Goal: Register for event/course

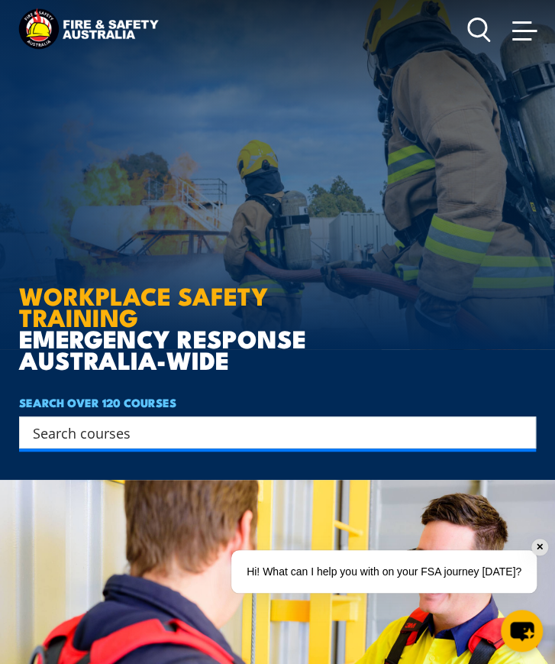
click at [115, 438] on input "Search input" at bounding box center [268, 432] width 470 height 23
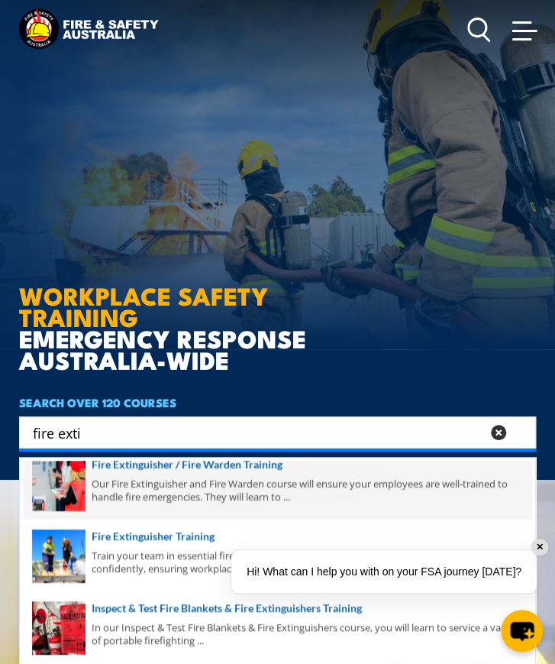
scroll to position [144, 0]
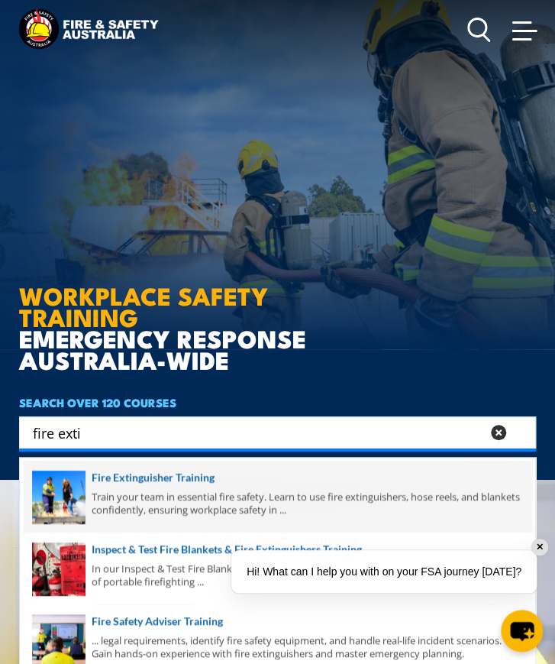
type input "fire exti"
click at [159, 502] on span at bounding box center [278, 497] width 508 height 72
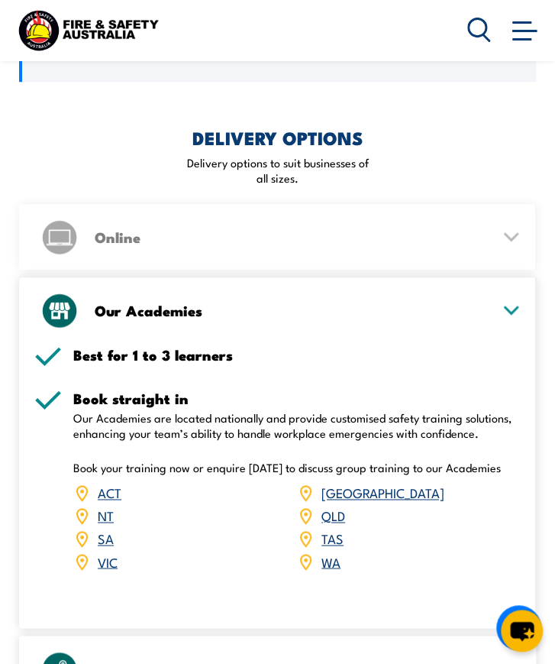
scroll to position [2062, 0]
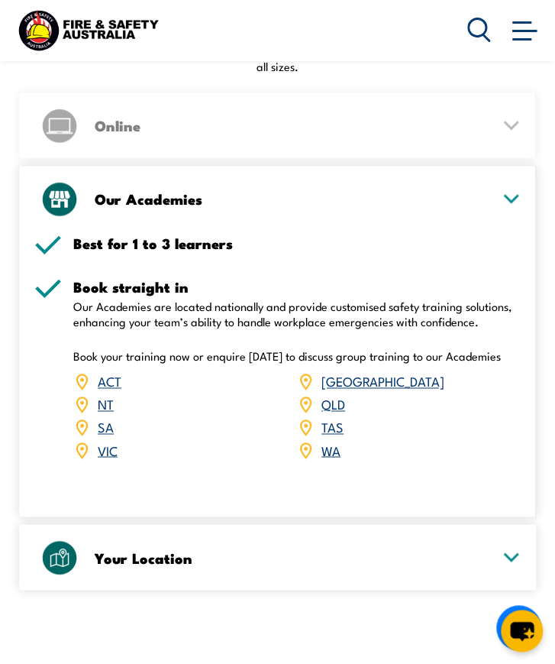
click at [107, 371] on link "ACT" at bounding box center [110, 380] width 24 height 18
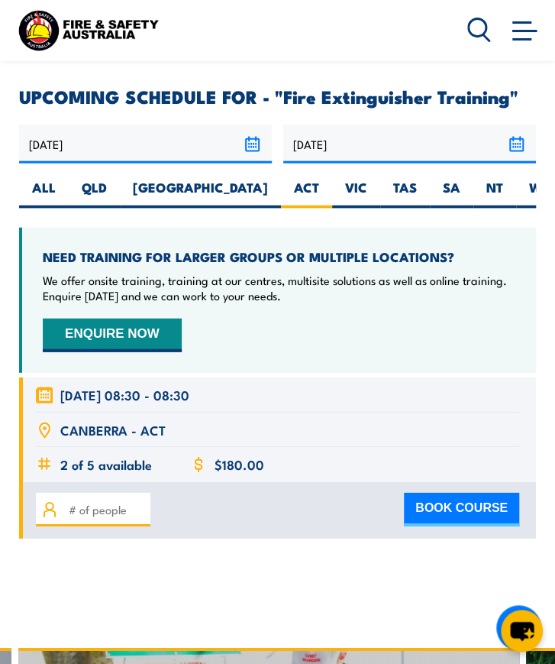
click at [95, 386] on span "[DATE] 08:30 - 08:30" at bounding box center [124, 395] width 129 height 18
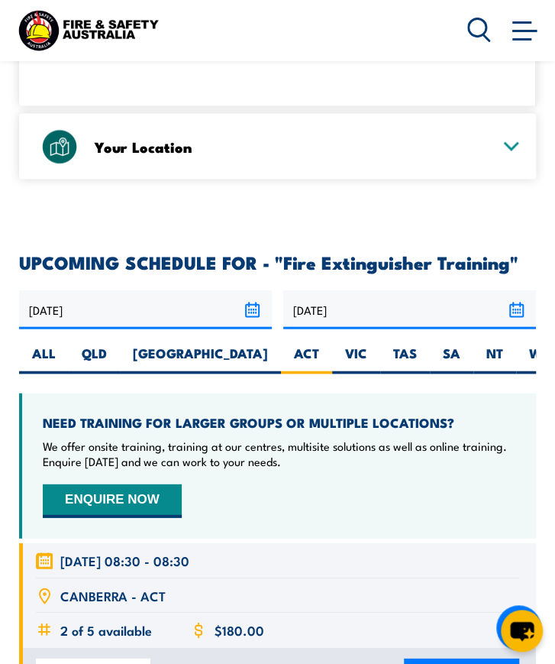
scroll to position [2562, 0]
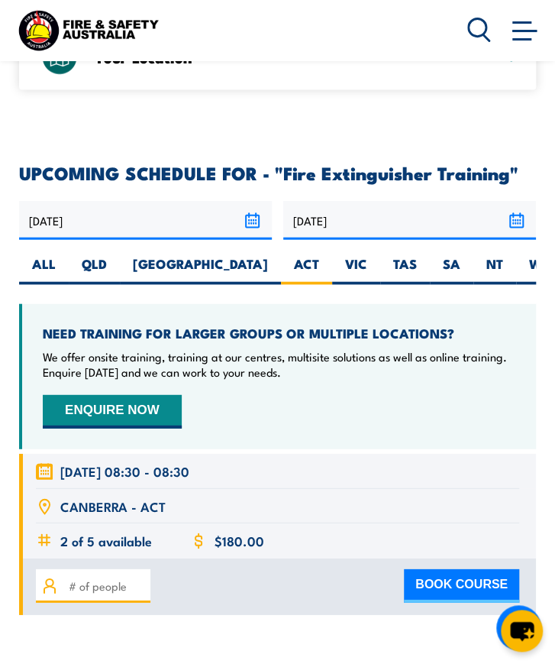
click at [503, 569] on button "BOOK COURSE" at bounding box center [461, 586] width 115 height 34
click at [94, 577] on input "number" at bounding box center [107, 585] width 76 height 17
type input "1"
click at [431, 569] on button "BOOK COURSE" at bounding box center [461, 586] width 115 height 34
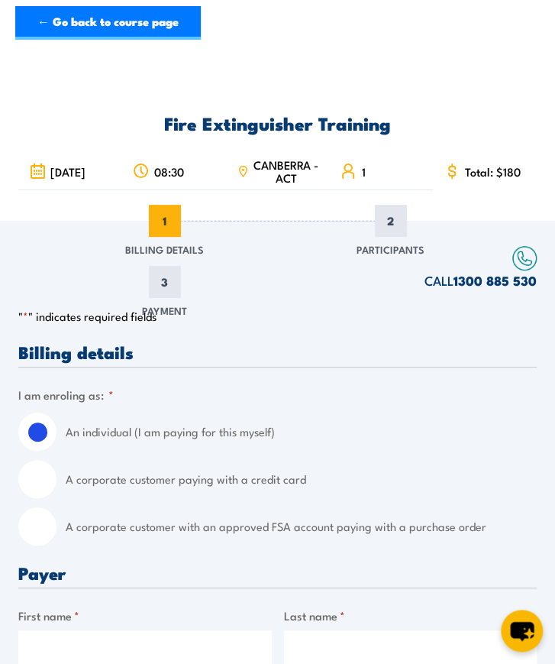
click at [55, 533] on div "A corporate customer with an approved FSA account paying with a purchase order" at bounding box center [277, 526] width 519 height 38
click at [46, 525] on input "A corporate customer with an approved FSA account paying with a purchase order" at bounding box center [37, 526] width 38 height 38
radio input "true"
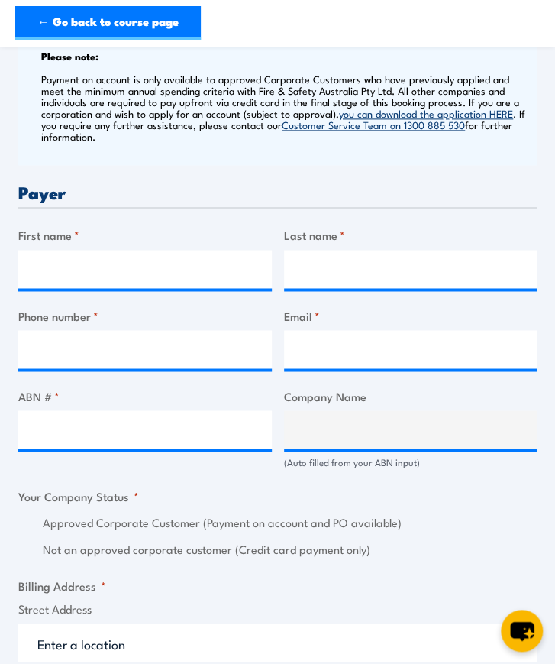
scroll to position [535, 0]
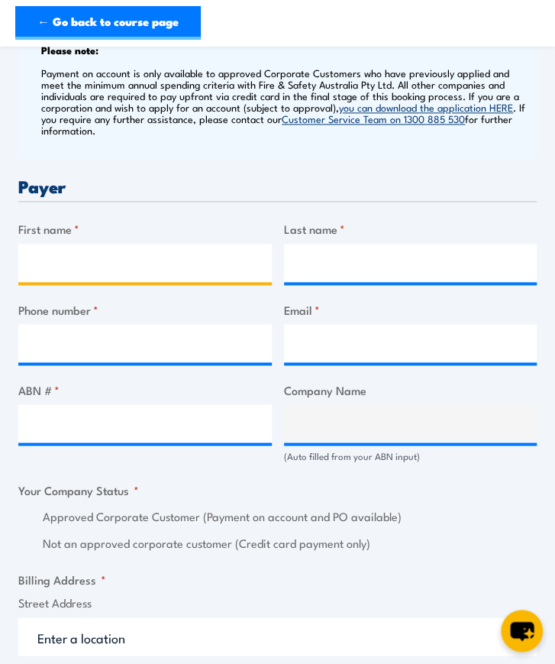
click at [170, 262] on input "First name *" at bounding box center [145, 263] width 254 height 38
type input "William"
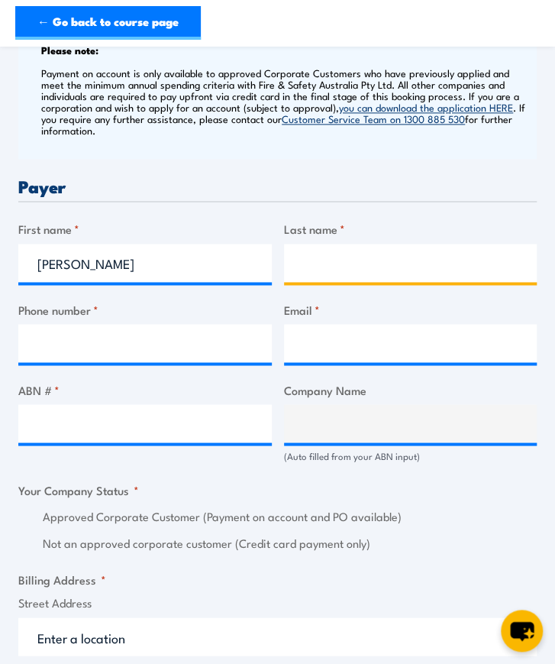
click at [324, 263] on input "Last name *" at bounding box center [411, 263] width 254 height 38
type input "Simons"
click input "Previous" at bounding box center [0, 0] width 0 height 0
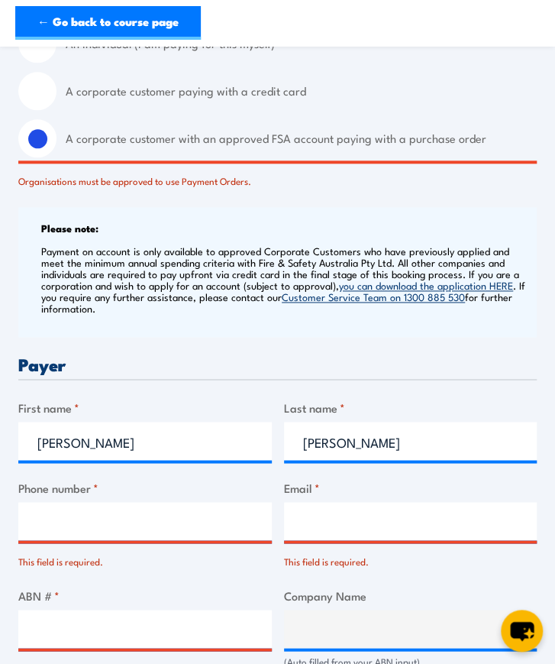
scroll to position [484, 0]
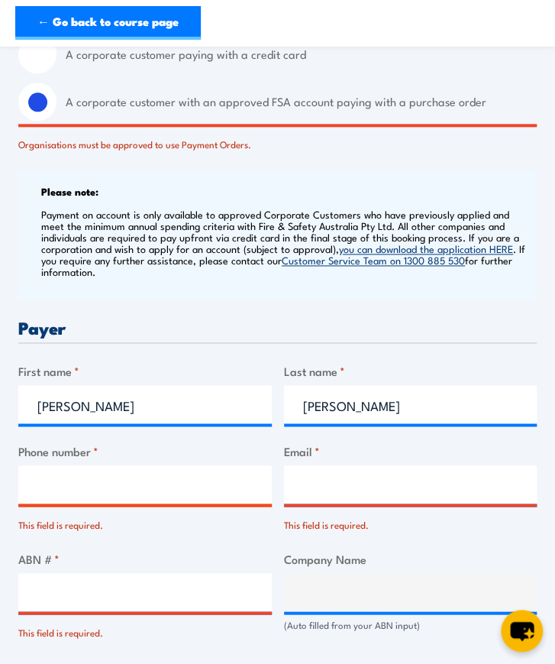
click at [162, 481] on input "Phone number *" at bounding box center [145, 484] width 254 height 38
type input "0456233215"
click at [361, 483] on input "Email *" at bounding box center [411, 484] width 254 height 38
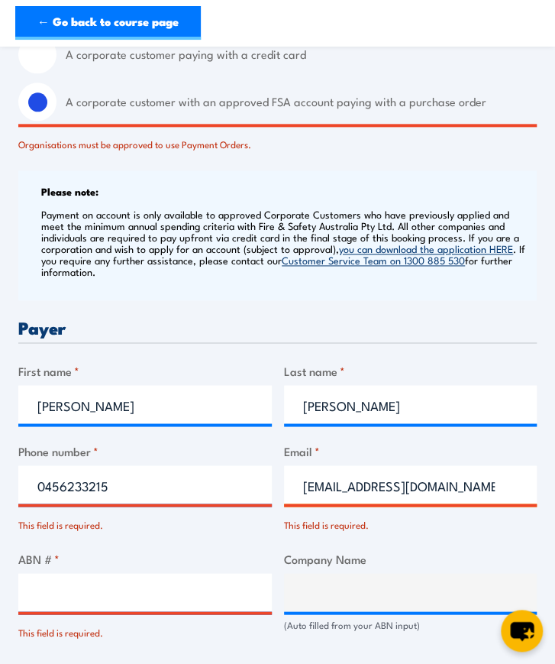
type input "willsimons1@outlook.com"
click at [450, 549] on label "Company Name" at bounding box center [411, 558] width 254 height 18
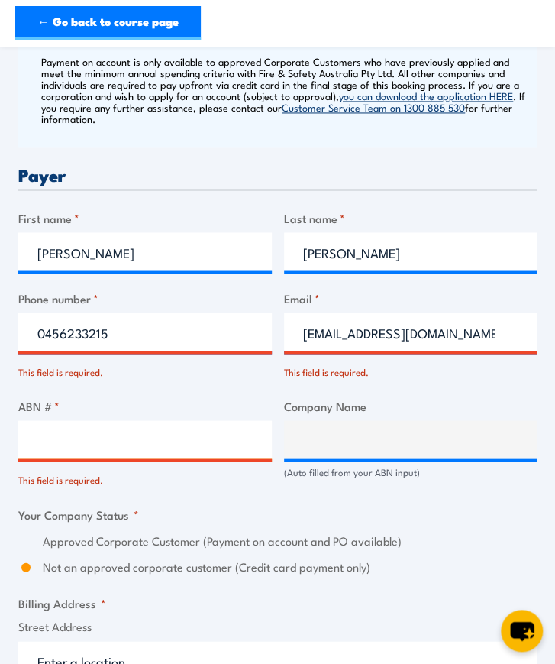
click at [69, 430] on input "ABN # *" at bounding box center [145, 439] width 254 height 38
paste input "17 106 297 394"
click at [52, 432] on input "17 106 297 394" at bounding box center [145, 439] width 254 height 38
type input "17106297394"
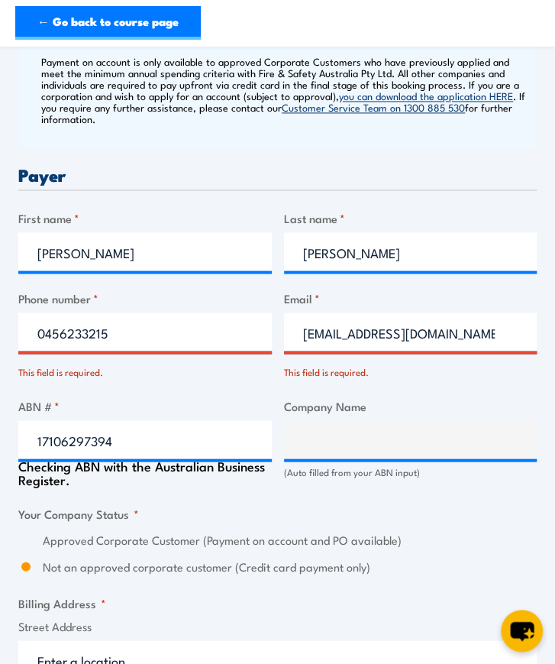
type input "GRILL'D PTY LTD"
radio input "true"
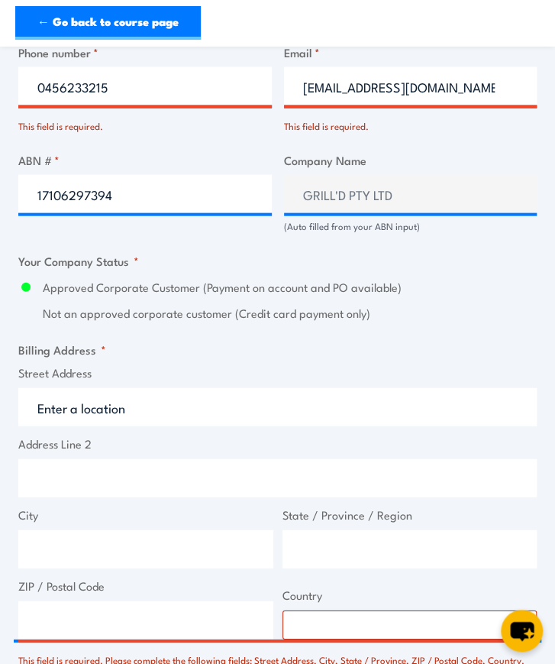
scroll to position [942, 0]
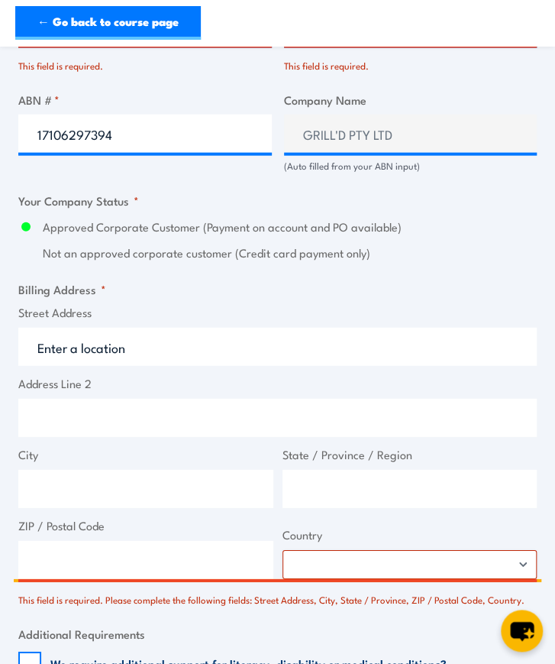
click at [79, 338] on input "Street Address" at bounding box center [277, 347] width 519 height 38
type input "1"
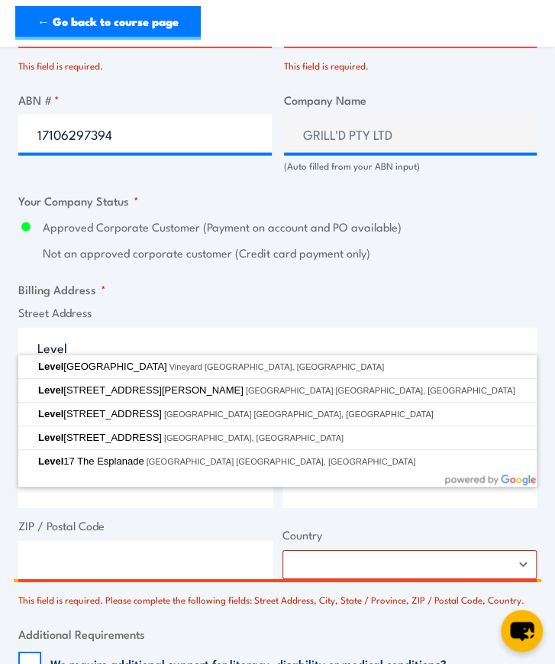
type input "Level"
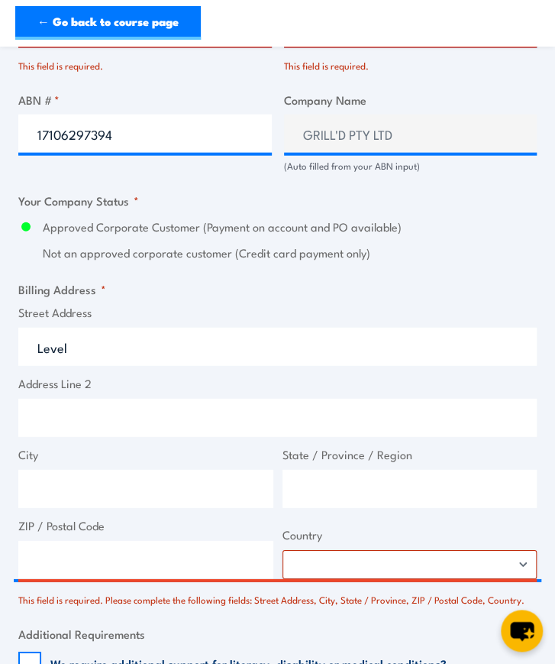
click at [162, 313] on span "Street Address Level" at bounding box center [278, 335] width 528 height 62
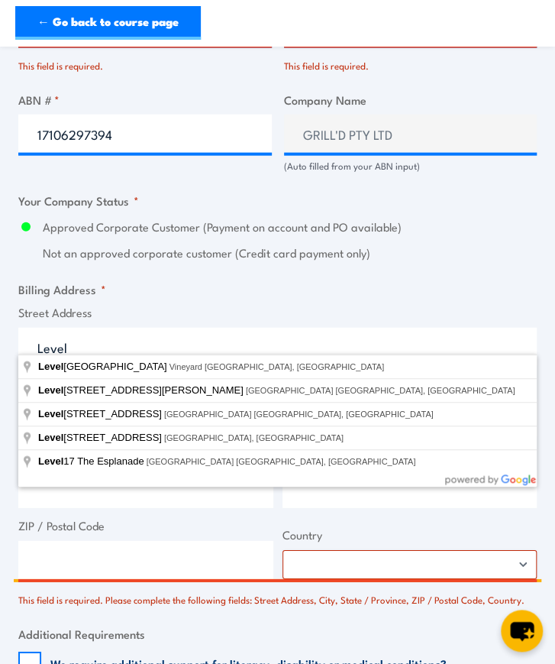
drag, startPoint x: 13, startPoint y: 328, endPoint x: -65, endPoint y: 335, distance: 78.2
paste input "r Level 1&2 South Building 8 658 Church St"
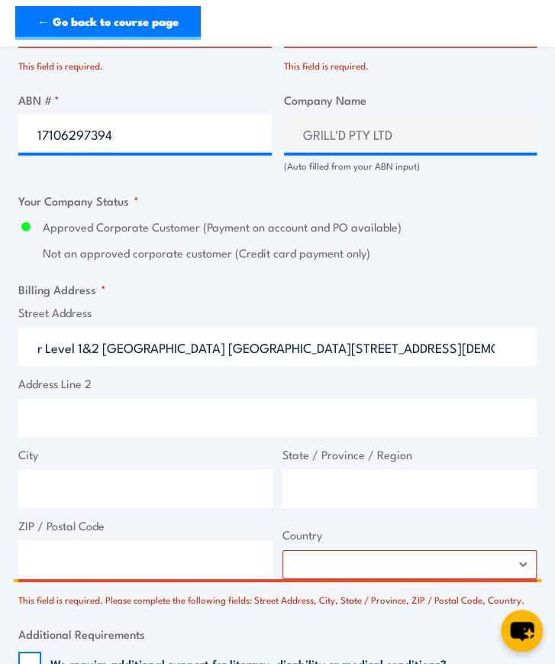
click at [49, 339] on input "r Level 1&2 South Building 8 658 Church St" at bounding box center [277, 347] width 519 height 38
type input "Level 1&2 South Building 8 658 Church St"
click at [72, 476] on input "City" at bounding box center [145, 489] width 255 height 38
type input "Richmond"
click at [339, 477] on input "State / Province / Region" at bounding box center [410, 489] width 255 height 38
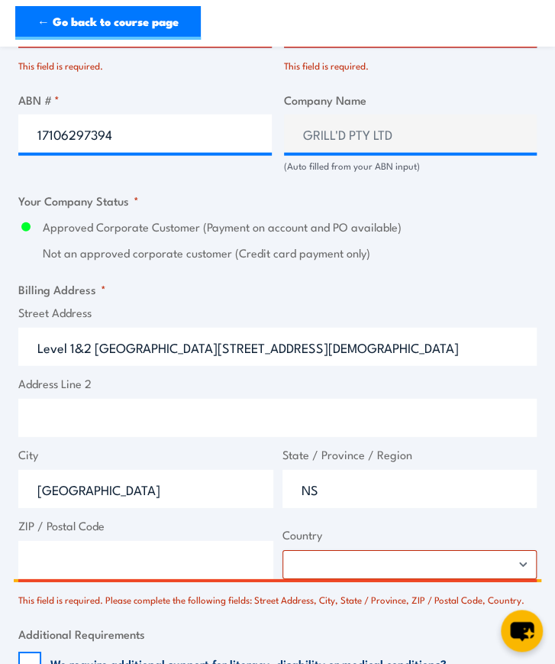
type input "N"
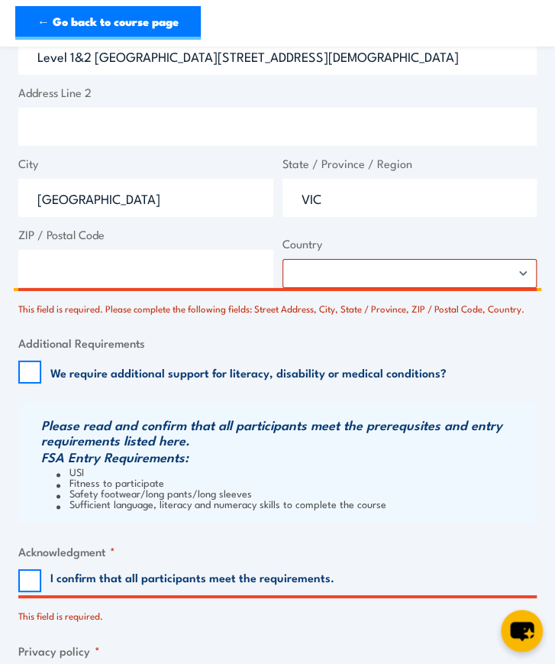
scroll to position [1248, 0]
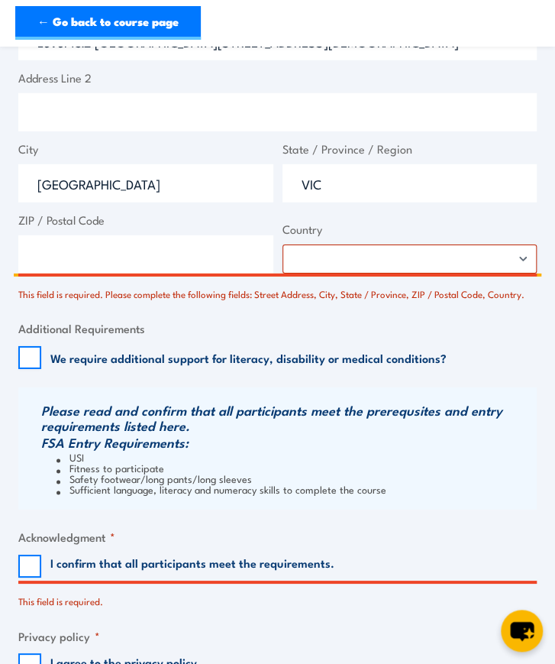
type input "VIC"
click at [87, 239] on input "ZIP / Postal Code" at bounding box center [145, 254] width 255 height 38
type input "3121"
click at [395, 230] on span "Country Afghanistan Albania Algeria American Samoa Andorra Angola Anguilla Anta…" at bounding box center [410, 247] width 264 height 53
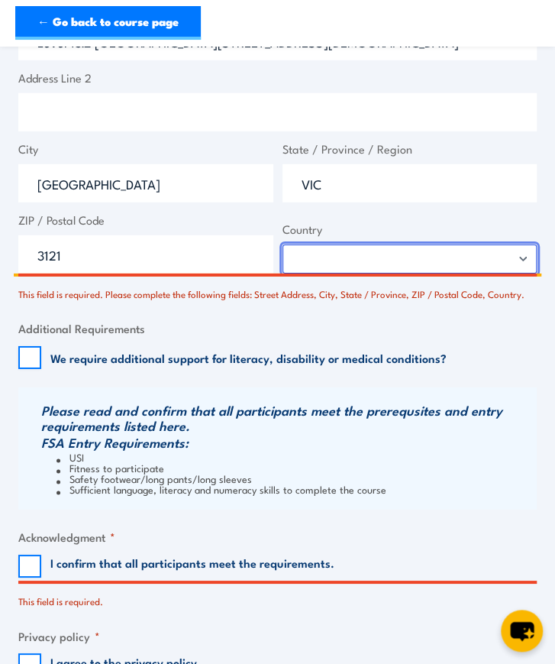
click at [411, 247] on select "Afghanistan Albania Algeria American Samoa Andorra Angola Anguilla Antarctica A…" at bounding box center [410, 258] width 255 height 29
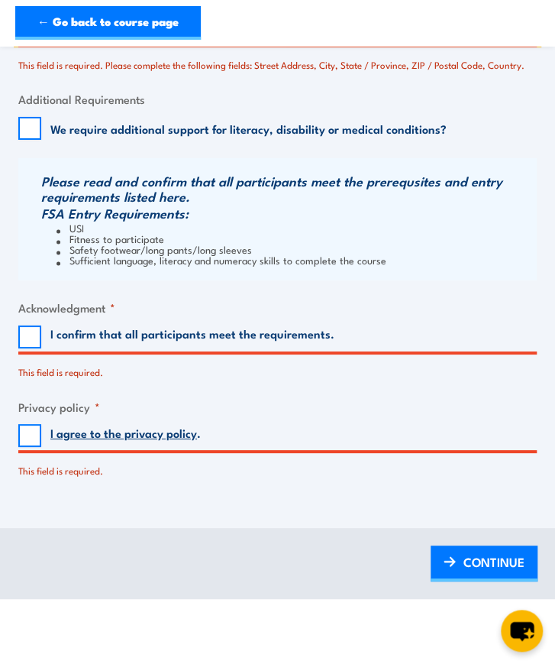
scroll to position [1401, 0]
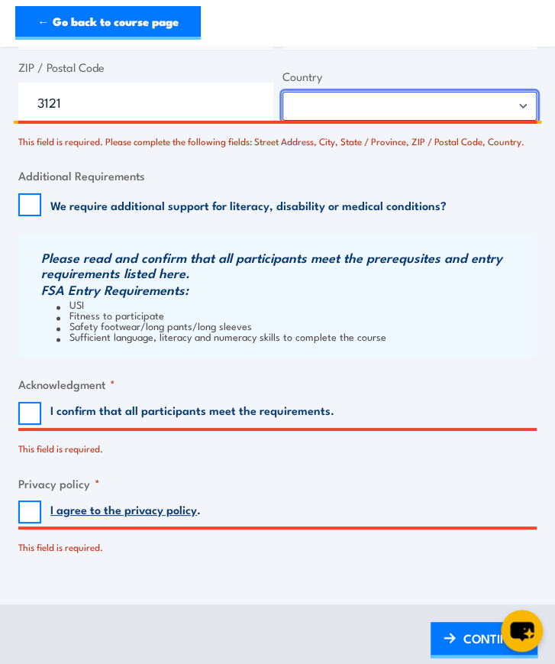
click at [487, 92] on select "Afghanistan Albania Algeria American Samoa Andorra Angola Anguilla Antarctica A…" at bounding box center [410, 106] width 255 height 29
select select "Australia"
click at [283, 92] on select "Afghanistan Albania Algeria American Samoa Andorra Angola Anguilla Antarctica A…" at bounding box center [410, 106] width 255 height 29
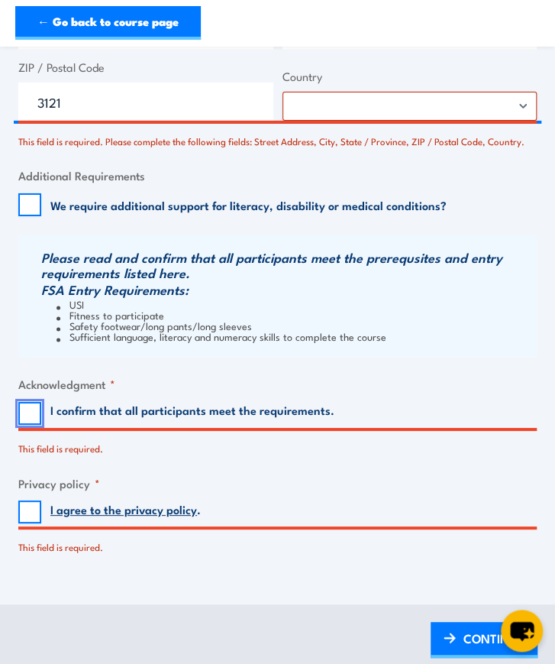
click at [26, 402] on input "I confirm that all participants meet the requirements." at bounding box center [29, 413] width 23 height 23
checkbox input "true"
click at [27, 509] on input "I agree to the privacy policy ." at bounding box center [29, 511] width 23 height 23
checkbox input "true"
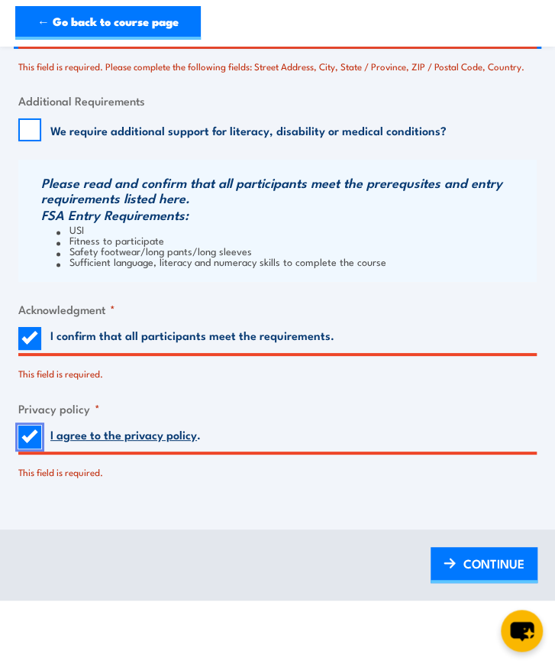
scroll to position [1553, 0]
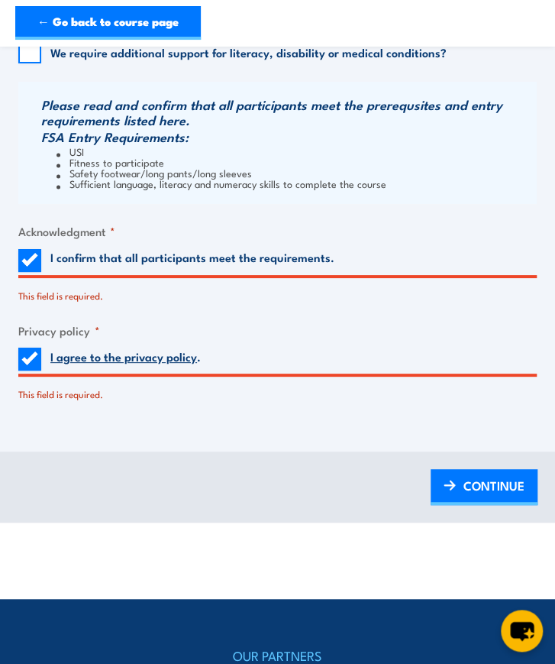
click at [472, 496] on div "BACK CONTINUE" at bounding box center [277, 486] width 555 height 71
click at [465, 475] on span "CONTINUE" at bounding box center [494, 485] width 61 height 28
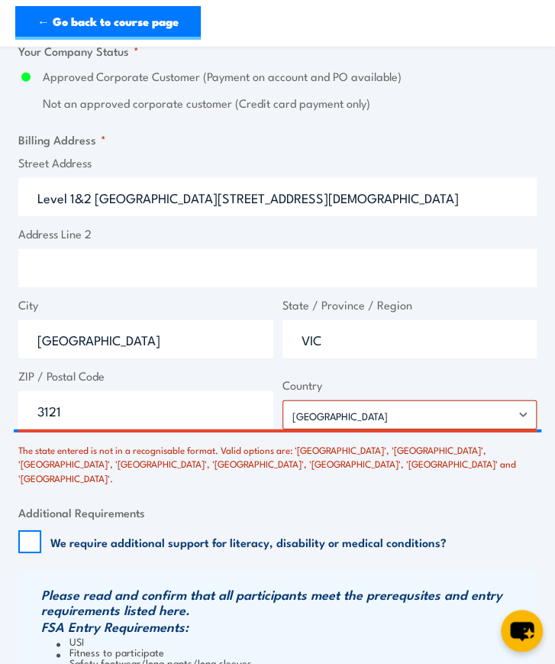
scroll to position [1069, 0]
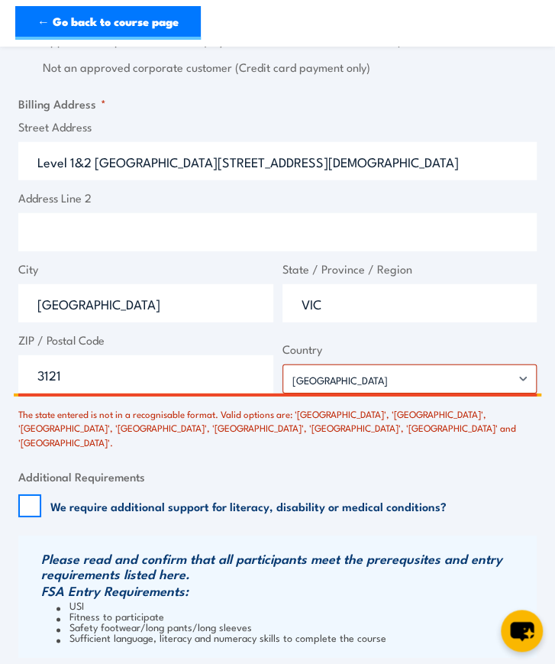
click at [205, 300] on input "Richmond" at bounding box center [145, 303] width 255 height 38
drag, startPoint x: 364, startPoint y: 289, endPoint x: 276, endPoint y: 283, distance: 87.3
click at [272, 279] on div "Street Address Level 1&2 South Building 8 658 Church St Address Line 2 City Ric…" at bounding box center [278, 255] width 528 height 275
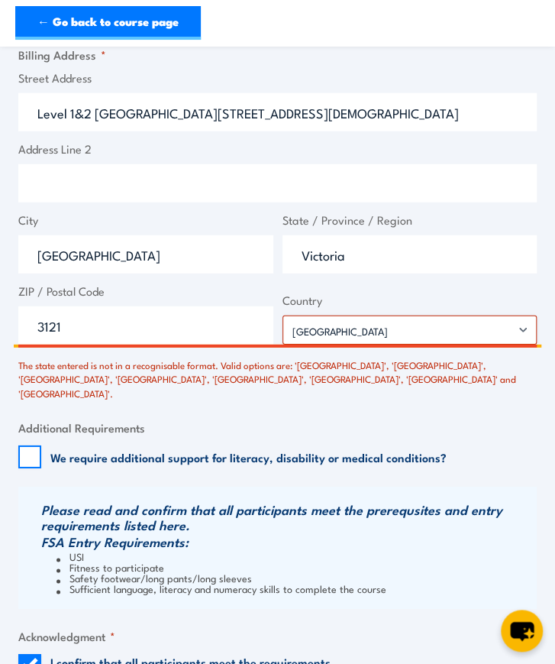
scroll to position [1604, 0]
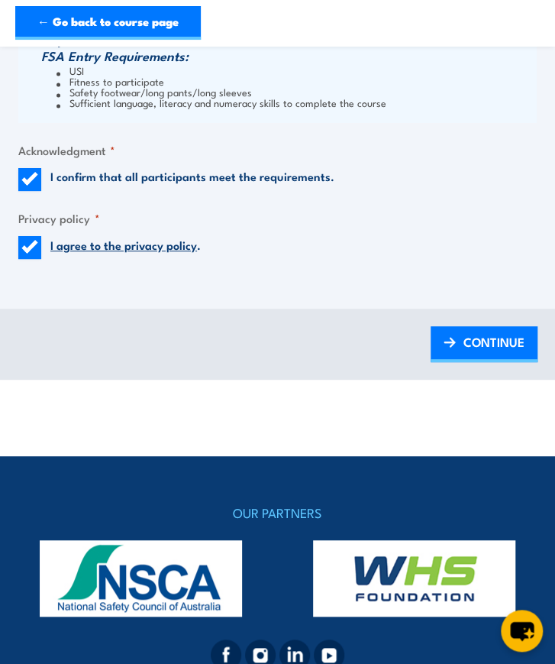
type input "Victoria"
click at [480, 328] on span "CONTINUE" at bounding box center [494, 342] width 61 height 28
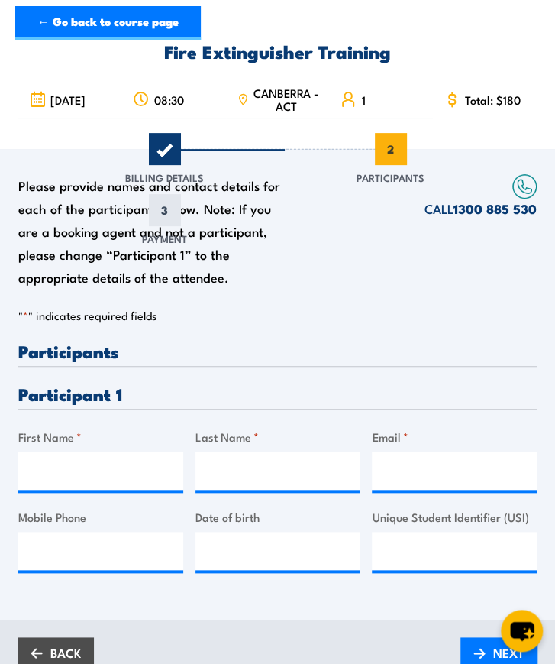
scroll to position [153, 0]
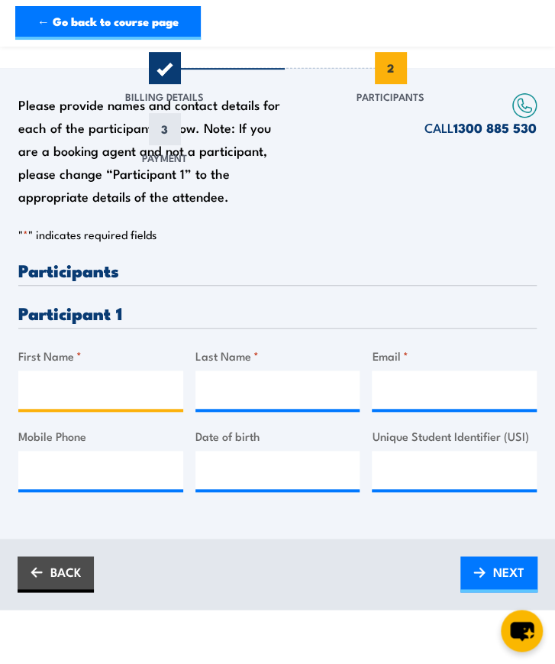
click at [137, 383] on input "First Name *" at bounding box center [100, 389] width 165 height 38
click at [292, 218] on div "Please provide names and contact details for each of the participants below. No…" at bounding box center [277, 290] width 519 height 445
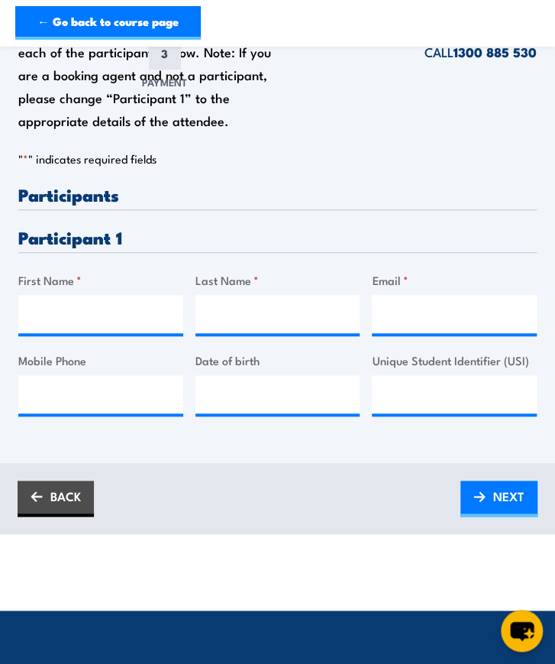
scroll to position [382, 0]
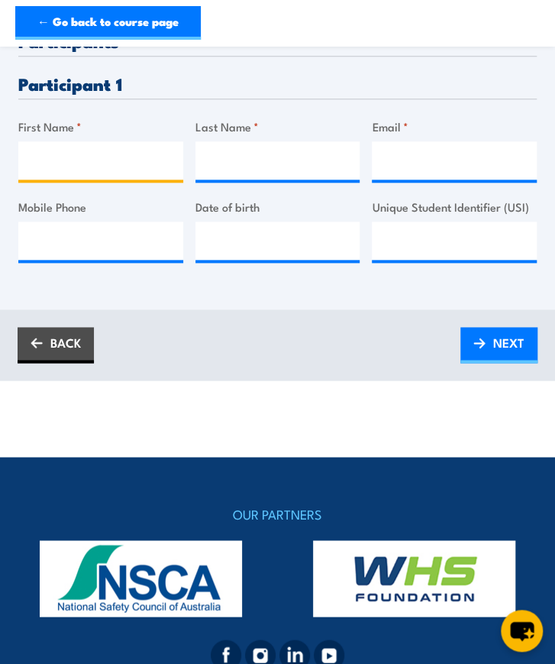
click at [44, 166] on input "First Name *" at bounding box center [100, 160] width 165 height 38
type input "William"
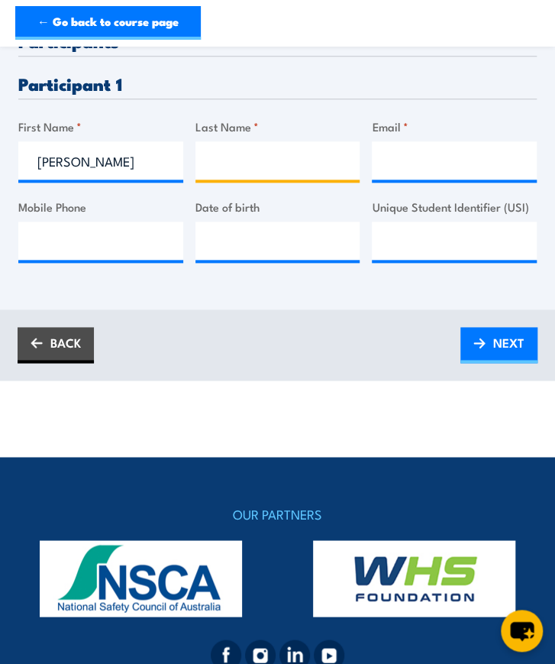
type input "Simons"
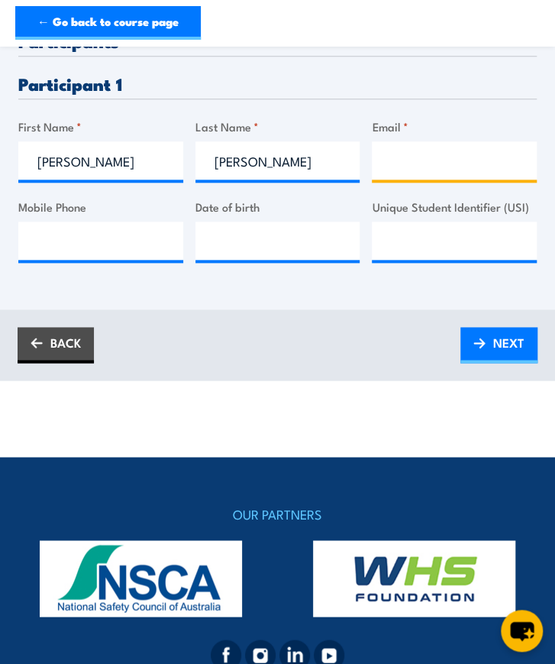
click at [417, 154] on input "Email *" at bounding box center [454, 160] width 165 height 38
type input "willsimons1@outlook.com"
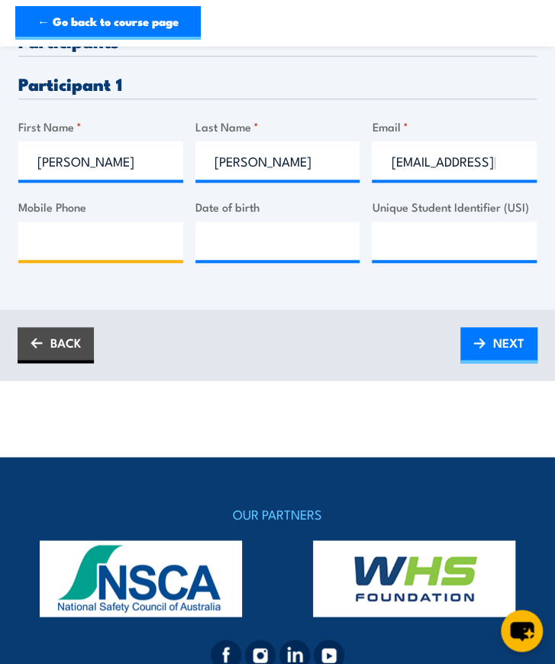
type input "0456233215"
click at [299, 260] on div at bounding box center [278, 240] width 165 height 38
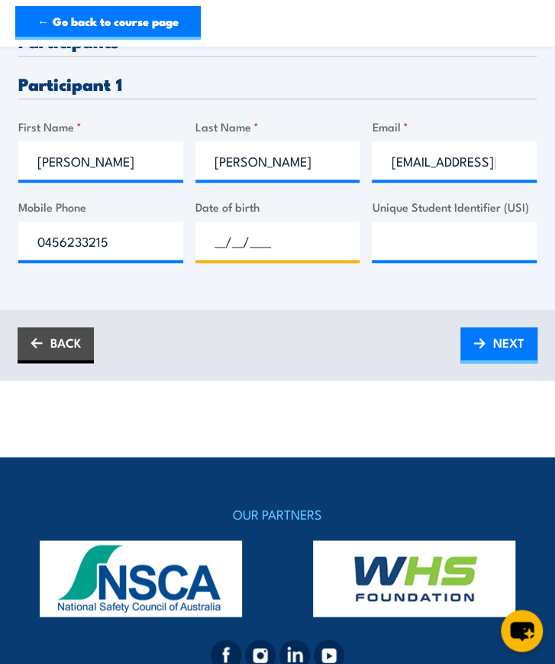
click at [286, 248] on input "__/__/____" at bounding box center [278, 240] width 165 height 38
type input "29/10/2003"
click at [427, 224] on input "Unique Student Identifier (USI)" at bounding box center [454, 240] width 165 height 38
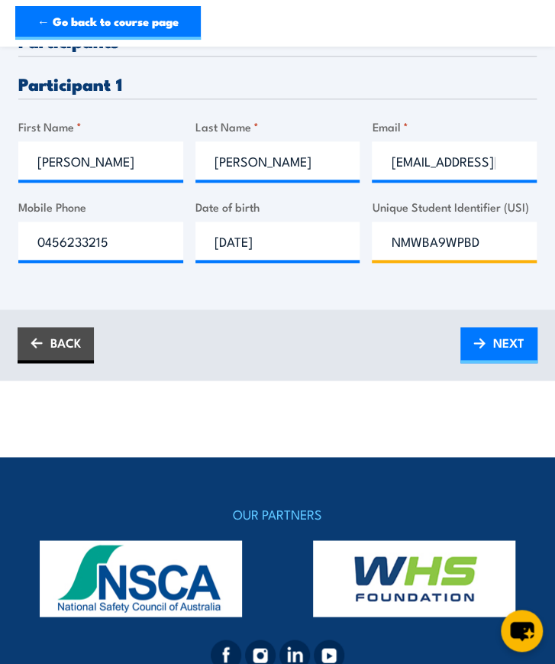
type input "NMWBA9WPBD"
click at [509, 343] on span "NEXT" at bounding box center [508, 342] width 31 height 28
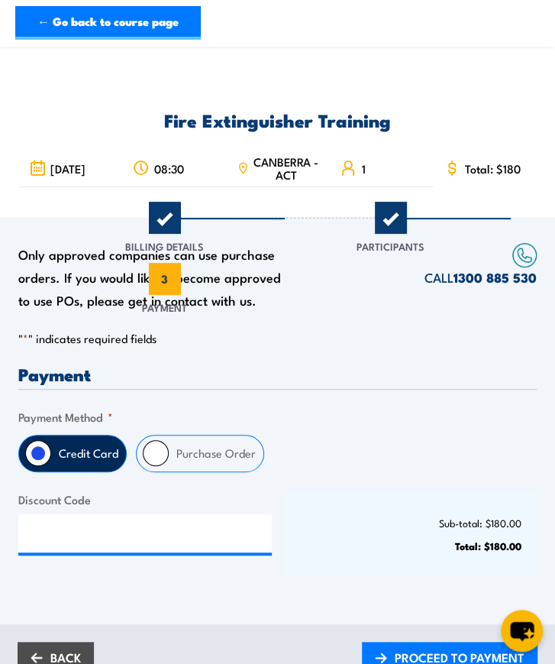
scroll to position [0, 0]
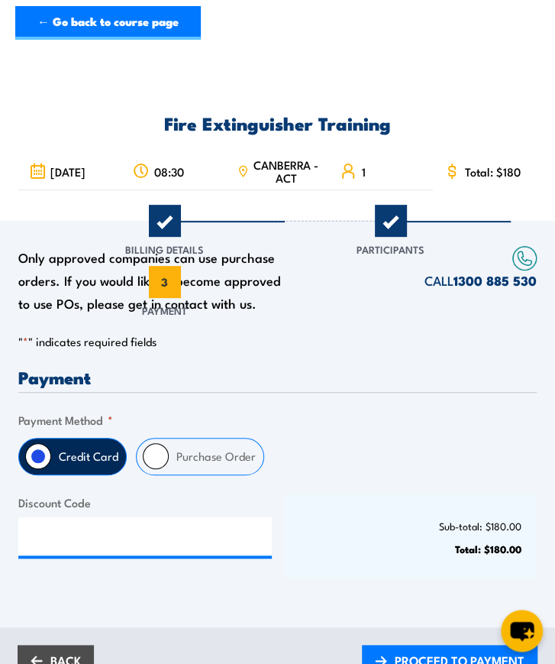
click at [159, 459] on input "Purchase Order" at bounding box center [156, 456] width 26 height 26
radio input "true"
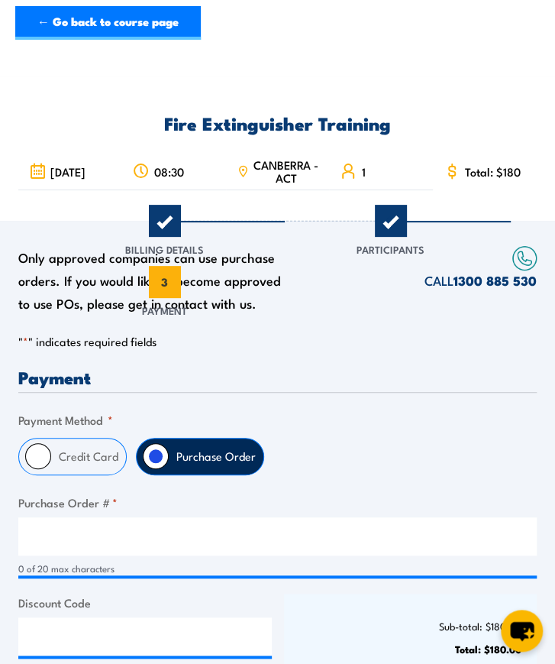
scroll to position [76, 0]
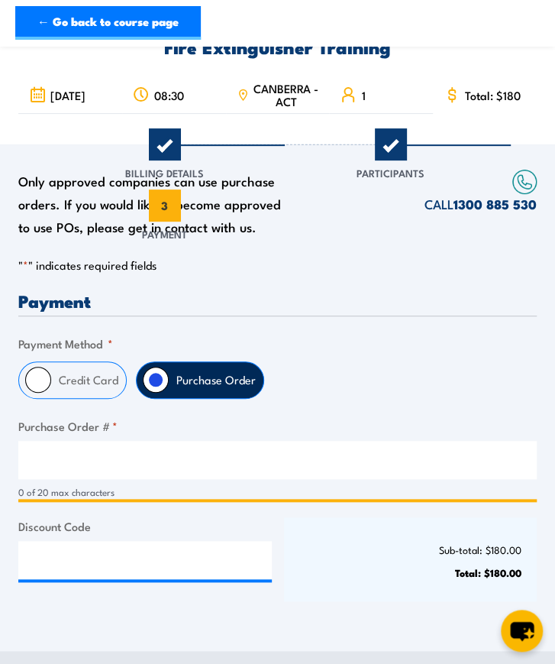
click at [70, 473] on input "Purchase Order # *" at bounding box center [277, 460] width 519 height 38
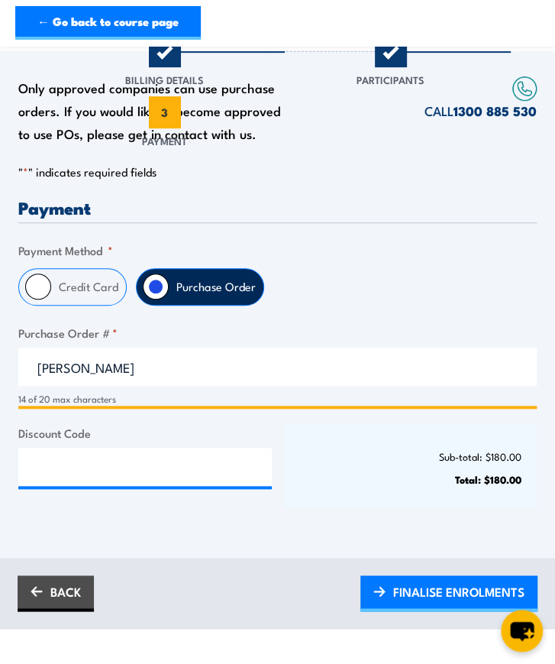
scroll to position [229, 0]
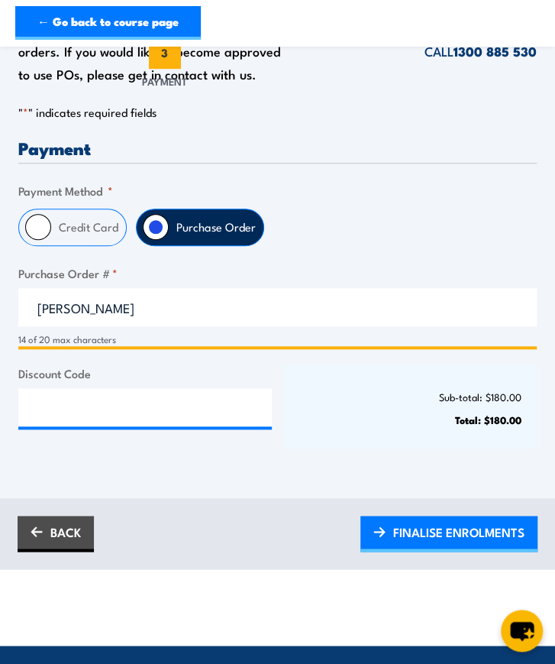
type input "William Simons"
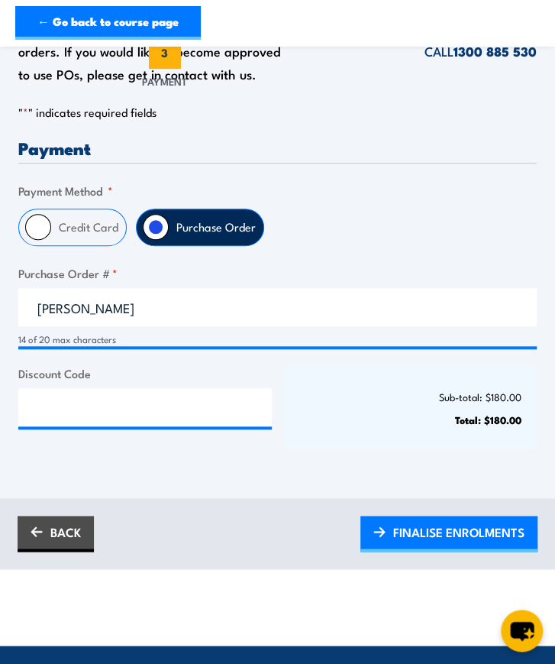
click at [457, 545] on span "FINALISE ENROLMENTS" at bounding box center [458, 532] width 131 height 28
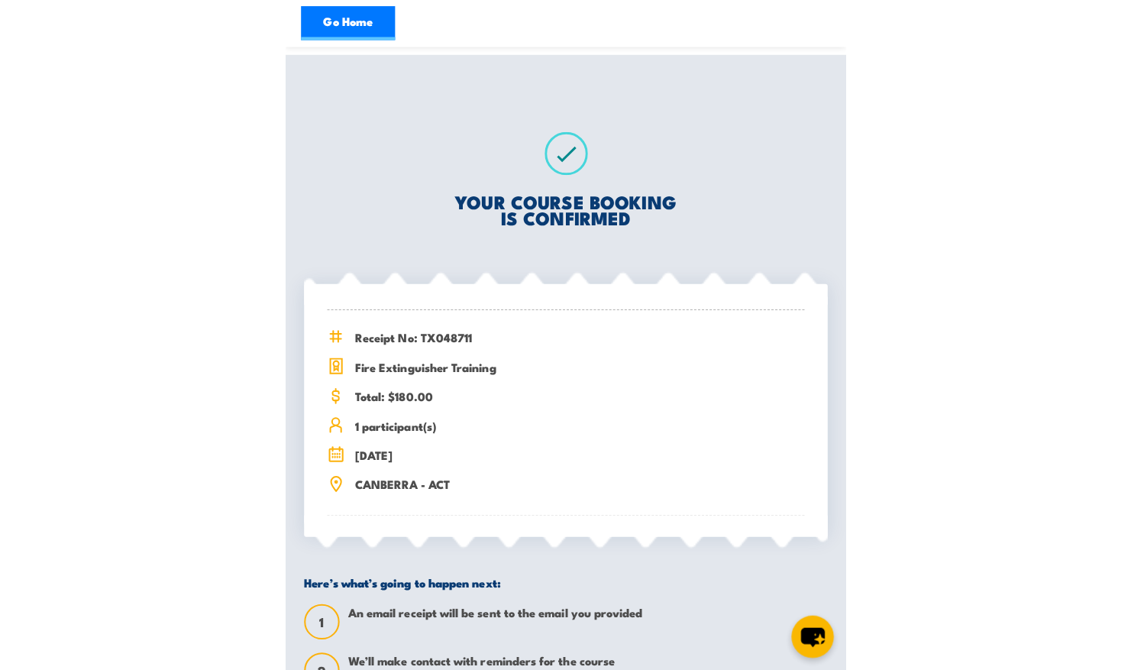
scroll to position [53, 0]
